Goal: Task Accomplishment & Management: Manage account settings

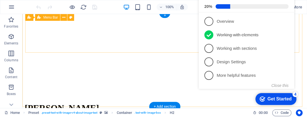
scroll to position [1, 0]
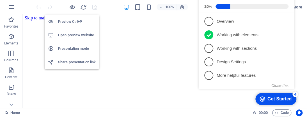
click at [63, 60] on h6 "Share presentation link" at bounding box center [77, 62] width 38 height 7
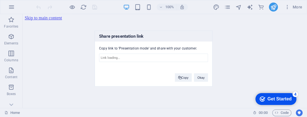
type input "[URL][DOMAIN_NAME]"
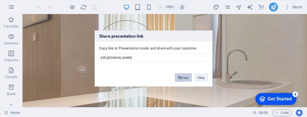
click at [187, 79] on button "Copy" at bounding box center [183, 77] width 17 height 8
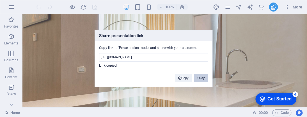
click at [202, 77] on button "Okay" at bounding box center [201, 78] width 14 height 8
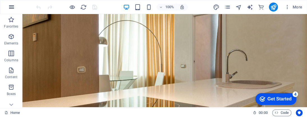
click at [9, 6] on icon "button" at bounding box center [11, 7] width 7 height 7
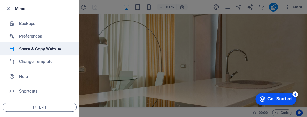
click at [40, 48] on h6 "Share & Copy Website" at bounding box center [45, 48] width 52 height 7
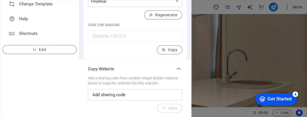
scroll to position [58, 0]
click at [153, 93] on input "text" at bounding box center [135, 94] width 94 height 11
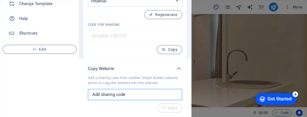
drag, startPoint x: 137, startPoint y: 96, endPoint x: 118, endPoint y: 91, distance: 20.3
click at [118, 91] on input "text" at bounding box center [135, 94] width 94 height 11
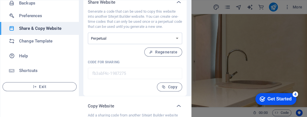
scroll to position [28, 0]
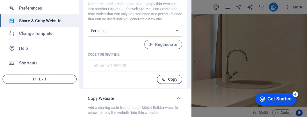
click at [173, 79] on span "Copy" at bounding box center [170, 79] width 16 height 4
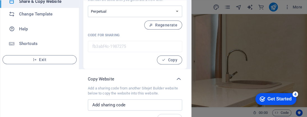
scroll to position [58, 0]
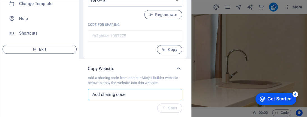
click at [120, 93] on input "text" at bounding box center [135, 94] width 94 height 11
paste input "fb3abf4c-1987275"
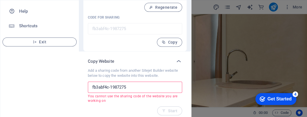
scroll to position [68, 0]
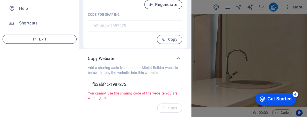
type input "fb3abf4c-1987275"
click at [168, 4] on span "Regenerate" at bounding box center [163, 4] width 28 height 4
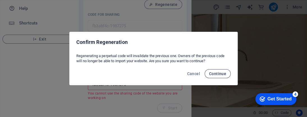
click at [219, 76] on button "Continue" at bounding box center [218, 73] width 26 height 9
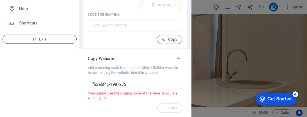
scroll to position [58, 0]
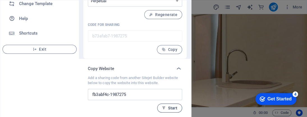
click at [166, 104] on button "Start" at bounding box center [169, 107] width 25 height 9
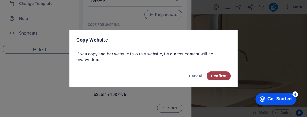
click at [213, 75] on span "Confirm" at bounding box center [218, 76] width 15 height 4
click at [222, 77] on span "Confirm" at bounding box center [218, 76] width 15 height 4
click at [222, 74] on span "Confirm" at bounding box center [218, 76] width 15 height 4
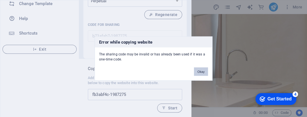
click at [202, 68] on button "Okay" at bounding box center [201, 71] width 14 height 8
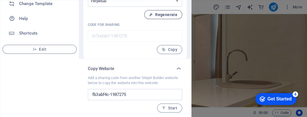
click at [164, 17] on button "Regenerate" at bounding box center [163, 14] width 38 height 9
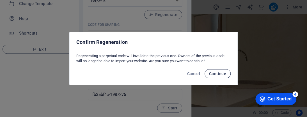
click at [221, 73] on span "Continue" at bounding box center [217, 73] width 17 height 4
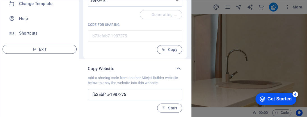
type input "6e0fc271-1987275"
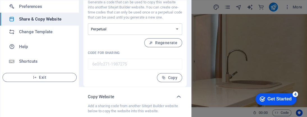
scroll to position [2, 0]
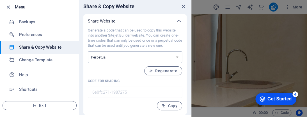
click at [143, 53] on select "One-time Perpetual" at bounding box center [135, 57] width 94 height 12
click at [142, 54] on select "One-time Perpetual" at bounding box center [135, 57] width 94 height 12
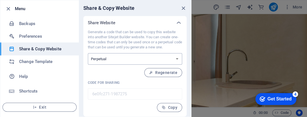
scroll to position [0, 0]
click at [151, 22] on div "Share Website" at bounding box center [130, 23] width 84 height 6
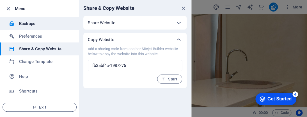
click at [33, 24] on h6 "Backups" at bounding box center [45, 23] width 52 height 7
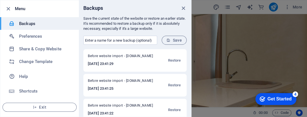
drag, startPoint x: 160, startPoint y: 36, endPoint x: 164, endPoint y: 38, distance: 3.8
click at [160, 36] on form "​ Save" at bounding box center [135, 40] width 112 height 18
click at [168, 38] on icon "submit" at bounding box center [168, 40] width 4 height 4
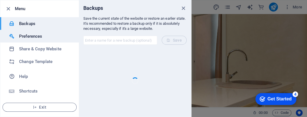
click at [26, 36] on h6 "Preferences" at bounding box center [45, 36] width 52 height 7
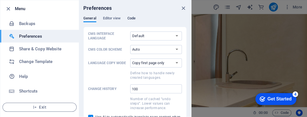
click at [131, 18] on span "Code" at bounding box center [131, 19] width 8 height 8
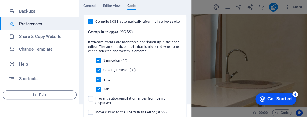
scroll to position [3, 0]
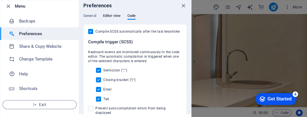
click at [113, 16] on span "Editor view" at bounding box center [112, 16] width 18 height 8
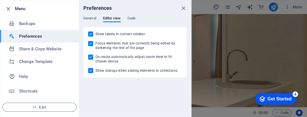
scroll to position [0, 0]
click at [96, 16] on span "General" at bounding box center [89, 19] width 13 height 8
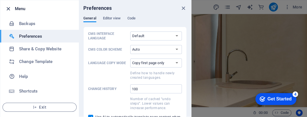
click at [9, 7] on icon "button" at bounding box center [8, 9] width 6 height 6
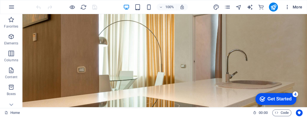
click at [287, 6] on icon "button" at bounding box center [287, 7] width 6 height 6
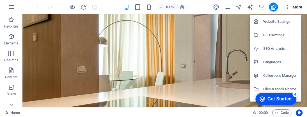
click at [284, 22] on h6 "Website Settings" at bounding box center [280, 21] width 35 height 7
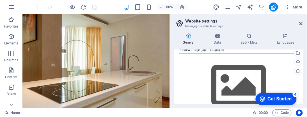
scroll to position [128, 0]
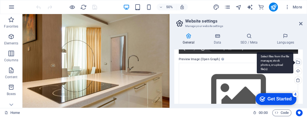
click at [296, 61] on div "Select files from the file manager, stock photos, or upload file(s)" at bounding box center [297, 62] width 8 height 8
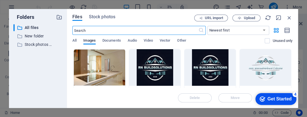
click at [170, 65] on div at bounding box center [154, 67] width 51 height 36
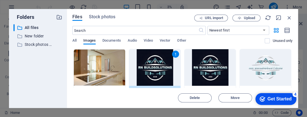
click at [167, 67] on div "1" at bounding box center [154, 67] width 51 height 36
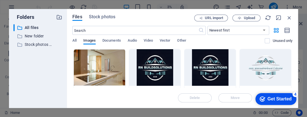
click at [167, 67] on div at bounding box center [154, 67] width 51 height 36
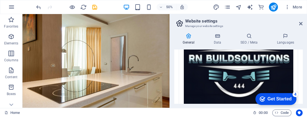
scroll to position [203, 0]
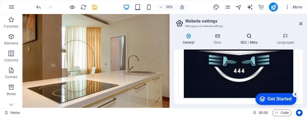
click at [249, 40] on h4 "SEO / Meta" at bounding box center [250, 39] width 36 height 12
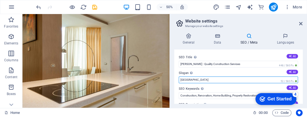
click at [264, 78] on input "[GEOGRAPHIC_DATA]" at bounding box center [238, 79] width 119 height 7
type input "B"
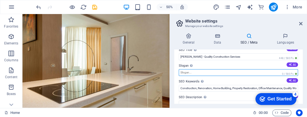
scroll to position [0, 0]
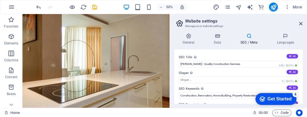
drag, startPoint x: 230, startPoint y: 21, endPoint x: 169, endPoint y: 19, distance: 60.6
click at [169, 19] on aside "Website settings Manage your website settings General Data SEO / Meta Languages…" at bounding box center [237, 61] width 137 height 94
drag, startPoint x: 177, startPoint y: 19, endPoint x: 224, endPoint y: 26, distance: 47.7
click at [224, 26] on header "Website settings Manage your website settings" at bounding box center [238, 21] width 127 height 15
drag, startPoint x: 225, startPoint y: 25, endPoint x: 177, endPoint y: 10, distance: 49.9
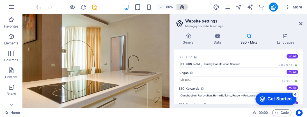
click at [177, 14] on div "Home Favorites Elements Columns Content Boxes Accordion Tables Features Images …" at bounding box center [153, 61] width 307 height 94
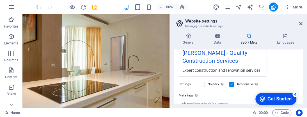
scroll to position [112, 0]
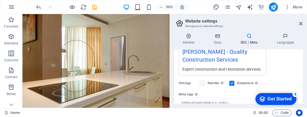
click at [201, 86] on label at bounding box center [202, 83] width 5 height 5
click at [0, 0] on input "Noindex Instruct search engines to exclude this website from search results." at bounding box center [0, 0] width 0 height 0
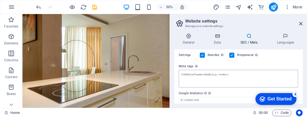
scroll to position [166, 0]
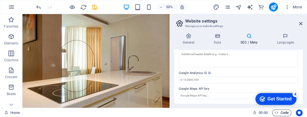
click at [279, 111] on span "Code" at bounding box center [282, 112] width 14 height 7
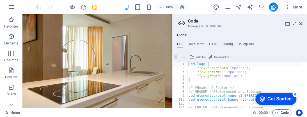
click at [275, 112] on icon "button" at bounding box center [277, 113] width 4 height 4
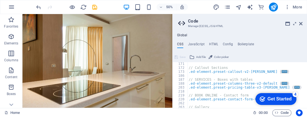
scroll to position [63, 0]
click at [196, 56] on span "Add file" at bounding box center [201, 57] width 10 height 7
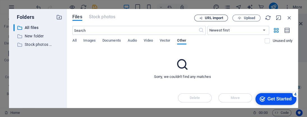
click at [213, 19] on span "URL import" at bounding box center [214, 17] width 18 height 3
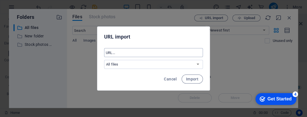
click at [148, 55] on input "text" at bounding box center [153, 52] width 99 height 9
drag, startPoint x: 157, startPoint y: 49, endPoint x: 235, endPoint y: 63, distance: 79.0
click at [235, 63] on div "URL import ​ All files New folder Stock photos & videos Cancel Import" at bounding box center [153, 58] width 307 height 117
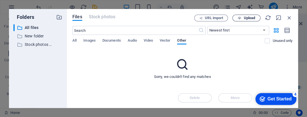
click at [254, 18] on span "Upload" at bounding box center [250, 17] width 12 height 3
click at [290, 15] on icon "button" at bounding box center [289, 18] width 6 height 6
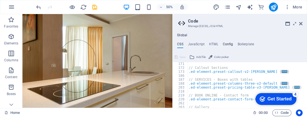
click at [228, 46] on h4 "Config" at bounding box center [227, 45] width 10 height 6
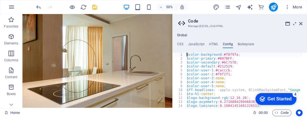
type textarea "$color-background: #f8f9fa;"
click at [212, 45] on h4 "HTML" at bounding box center [213, 45] width 9 height 6
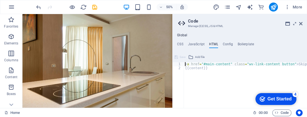
click at [214, 74] on div "< a href = "#main-content" class = "wv-link-content button" > Skip to main cont…" at bounding box center [259, 86] width 151 height 49
click at [220, 78] on div "< a href = "#main-content" class = "wv-link-content button" > Skip to main cont…" at bounding box center [259, 86] width 151 height 49
paste textarea "<a href="#main-content" class="wv-link-content button">Skip to main content</a>"
type textarea "<a href="#main-content" class="wv-link-content button">Skip to main content</a>"
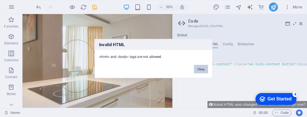
click at [201, 70] on button "Okay" at bounding box center [201, 69] width 14 height 8
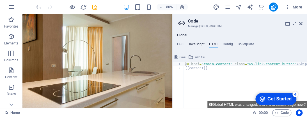
click at [193, 43] on h4 "JavaScript" at bounding box center [196, 45] width 17 height 6
type textarea "/* JS for preset "Menu V2" */"
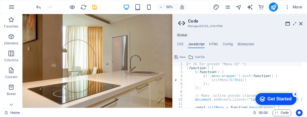
click at [179, 42] on div "Global CSS JavaScript HTML Config Boilerplate .ed-logo { 171 172 173 186 187 18…" at bounding box center [240, 70] width 134 height 75
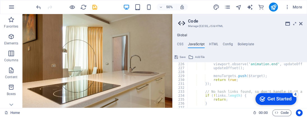
scroll to position [883, 0]
click at [212, 45] on h4 "HTML" at bounding box center [213, 45] width 9 height 6
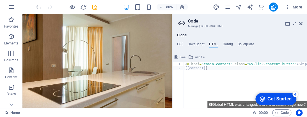
click at [283, 67] on div "< a href = "#main-content" class = "wv-link-content button" > Skip to main cont…" at bounding box center [259, 86] width 151 height 49
click at [292, 63] on div "< a href = "#main-content" class = "wv-link-content button" > Skip to main cont…" at bounding box center [259, 86] width 151 height 49
type textarea "<a href="#main-content" class="wv-link-content button">Skip to main content</a>"
click at [212, 26] on h3 "Manage (S)CSS, JS & HTML" at bounding box center [239, 26] width 103 height 5
click at [301, 22] on icon at bounding box center [300, 23] width 3 height 4
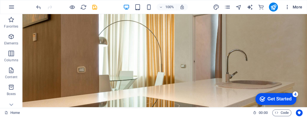
click at [286, 8] on icon "button" at bounding box center [287, 7] width 6 height 6
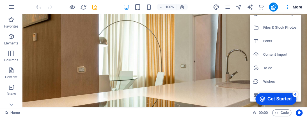
scroll to position [62, 0]
click at [95, 8] on div at bounding box center [153, 58] width 307 height 117
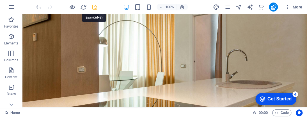
click at [93, 8] on icon "save" at bounding box center [94, 7] width 6 height 6
click at [81, 7] on icon "reload" at bounding box center [83, 7] width 6 height 6
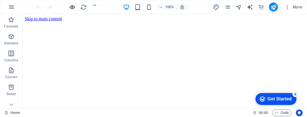
scroll to position [0, 0]
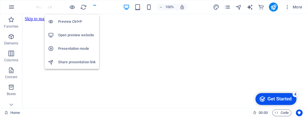
click at [73, 20] on h6 "Preview Ctrl+P" at bounding box center [77, 21] width 38 height 7
